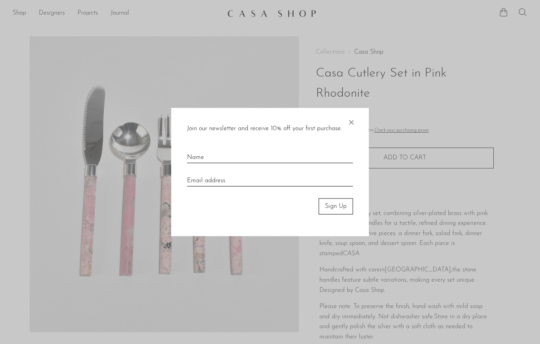
click at [348, 123] on span "×" at bounding box center [351, 120] width 8 height 25
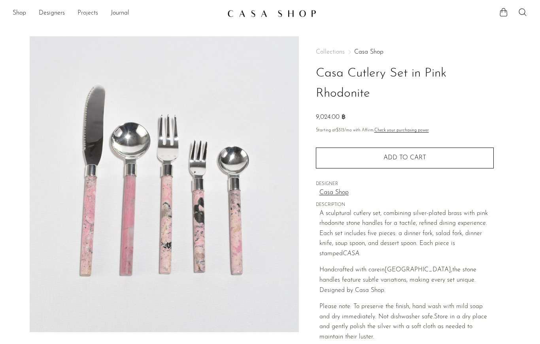
click at [86, 14] on link "Projects" at bounding box center [87, 13] width 21 height 10
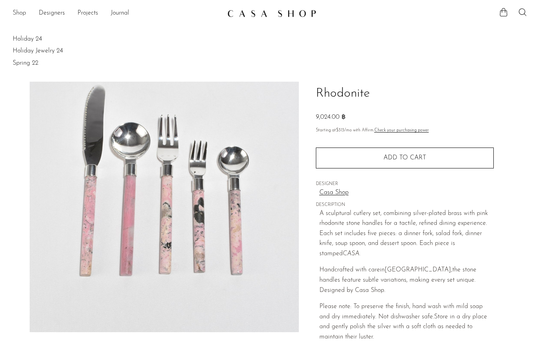
click at [13, 14] on link "Shop" at bounding box center [19, 13] width 13 height 10
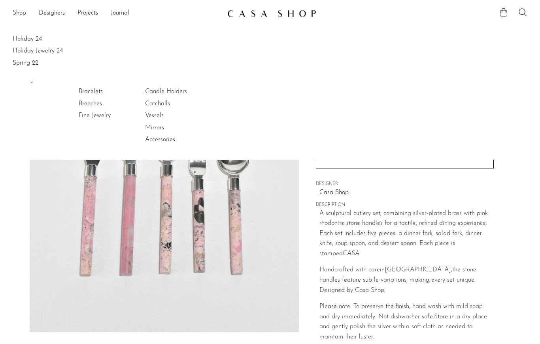
click at [157, 90] on link "Candle Holders" at bounding box center [174, 91] width 59 height 9
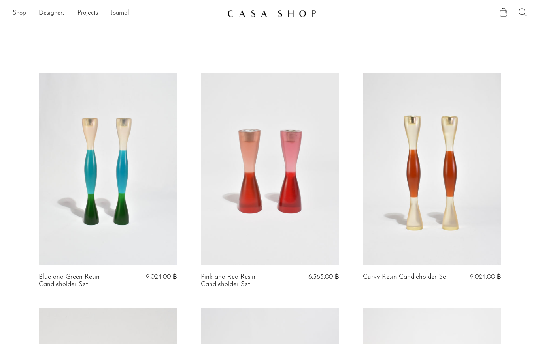
click at [18, 15] on link "Shop" at bounding box center [19, 13] width 13 height 10
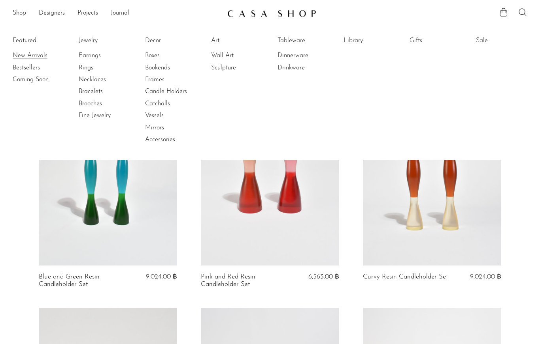
click at [17, 55] on link "New Arrivals" at bounding box center [42, 55] width 59 height 9
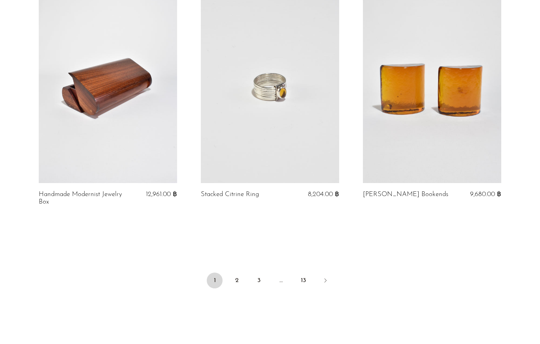
scroll to position [2635, 0]
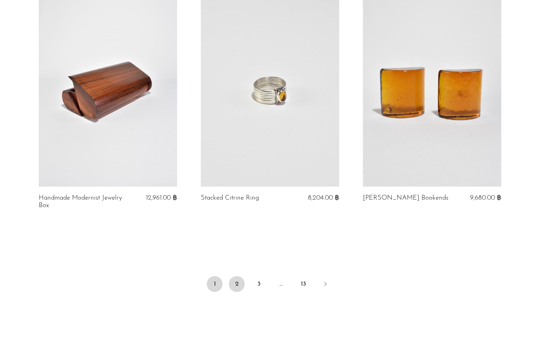
click at [239, 276] on link "2" at bounding box center [237, 284] width 16 height 16
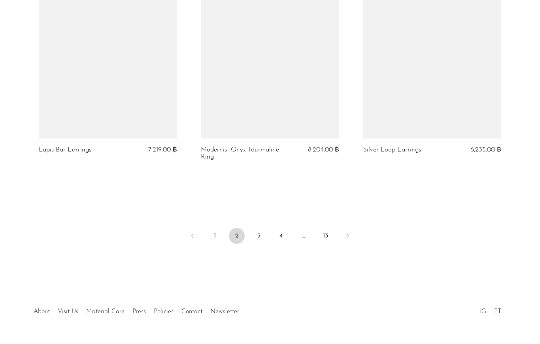
scroll to position [2671, 0]
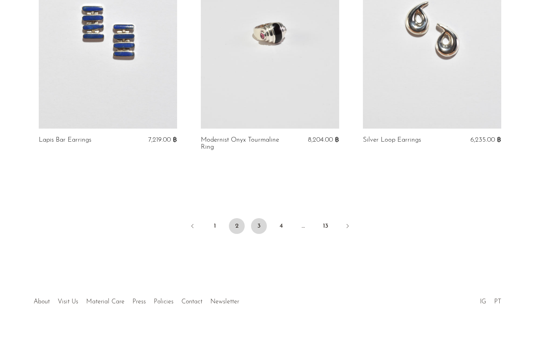
click at [256, 218] on link "3" at bounding box center [259, 226] width 16 height 16
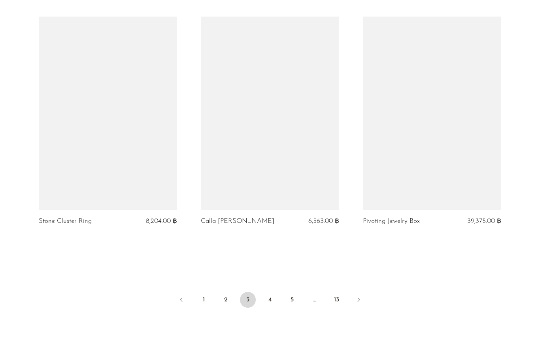
scroll to position [2618, 0]
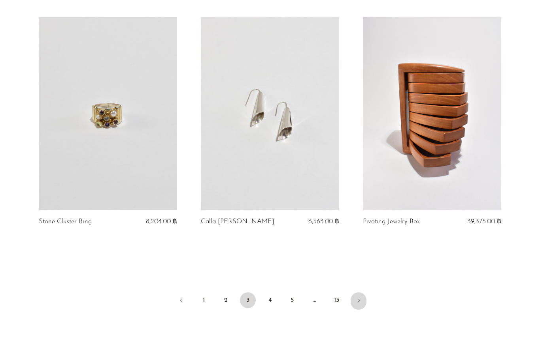
click at [355, 297] on icon "Next" at bounding box center [358, 300] width 6 height 6
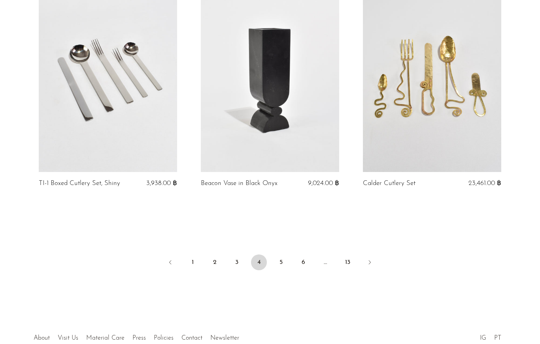
scroll to position [2650, 0]
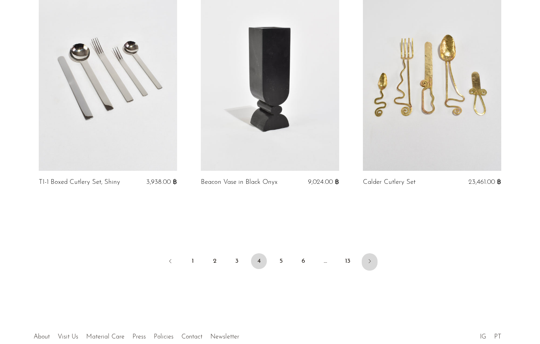
click at [370, 261] on link "Next" at bounding box center [369, 262] width 16 height 17
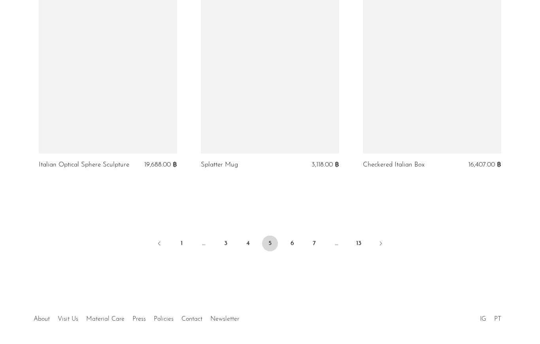
scroll to position [2664, 0]
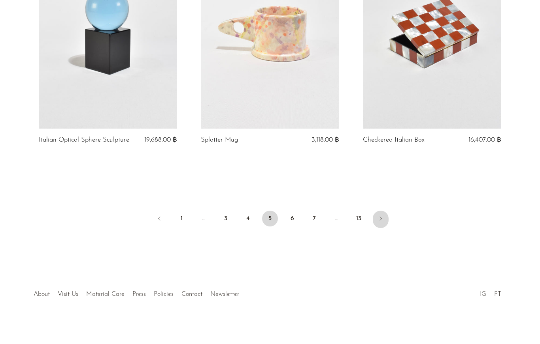
click at [384, 215] on link "Next" at bounding box center [380, 219] width 16 height 17
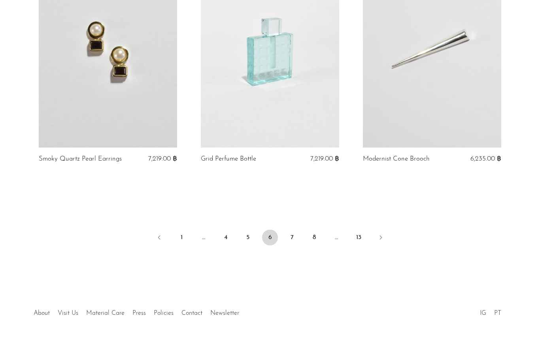
scroll to position [2644, 0]
click at [380, 235] on icon "Next" at bounding box center [380, 238] width 6 height 6
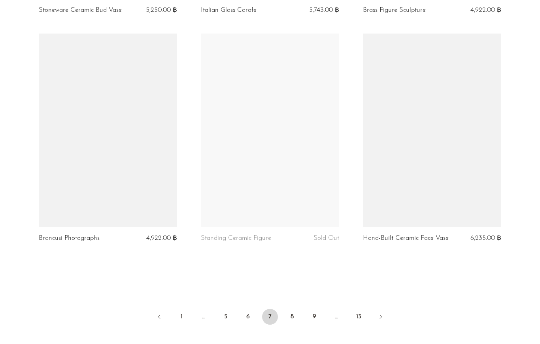
scroll to position [2573, 0]
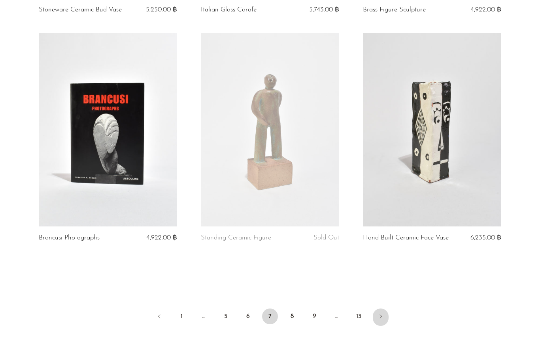
click at [379, 314] on icon "Next" at bounding box center [380, 317] width 6 height 6
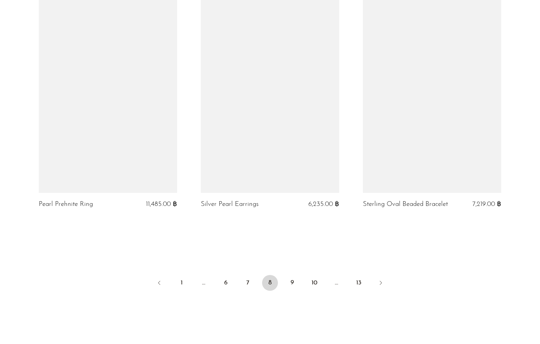
scroll to position [2657, 0]
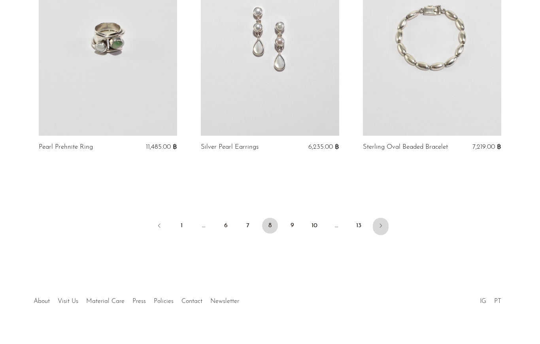
click at [376, 222] on link "Next" at bounding box center [380, 226] width 16 height 17
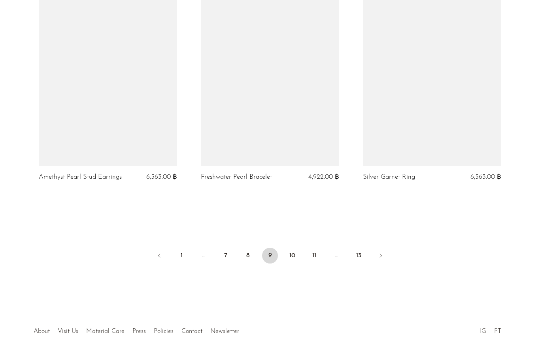
scroll to position [2664, 0]
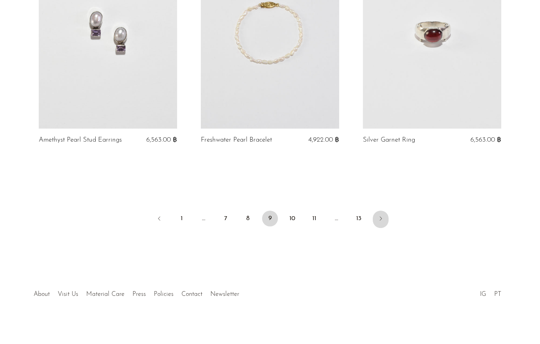
click at [381, 216] on icon "Next" at bounding box center [380, 219] width 6 height 6
